Goal: Transaction & Acquisition: Purchase product/service

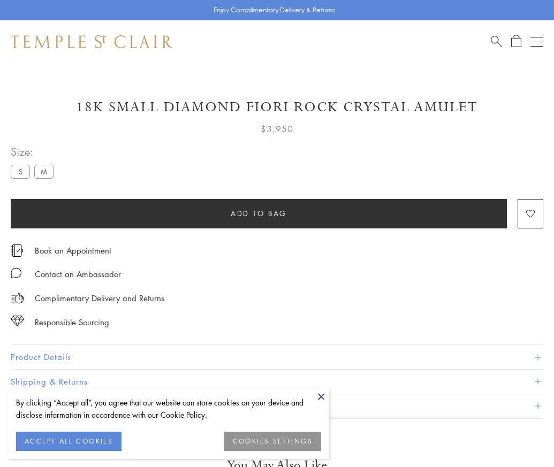
click at [258, 213] on span "Add to bag" at bounding box center [259, 214] width 56 height 12
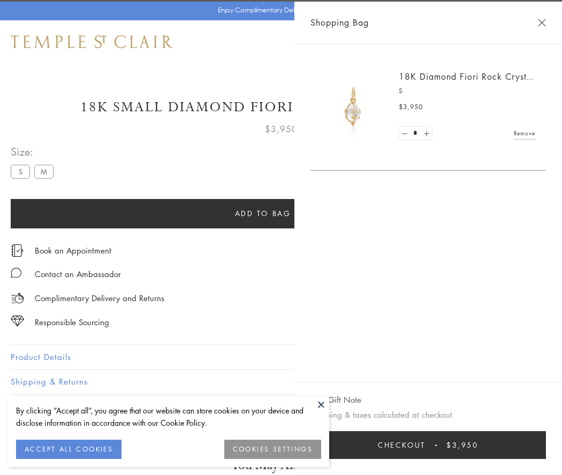
click at [466, 445] on button "Checkout $3,950" at bounding box center [427, 445] width 235 height 28
